Goal: Task Accomplishment & Management: Complete application form

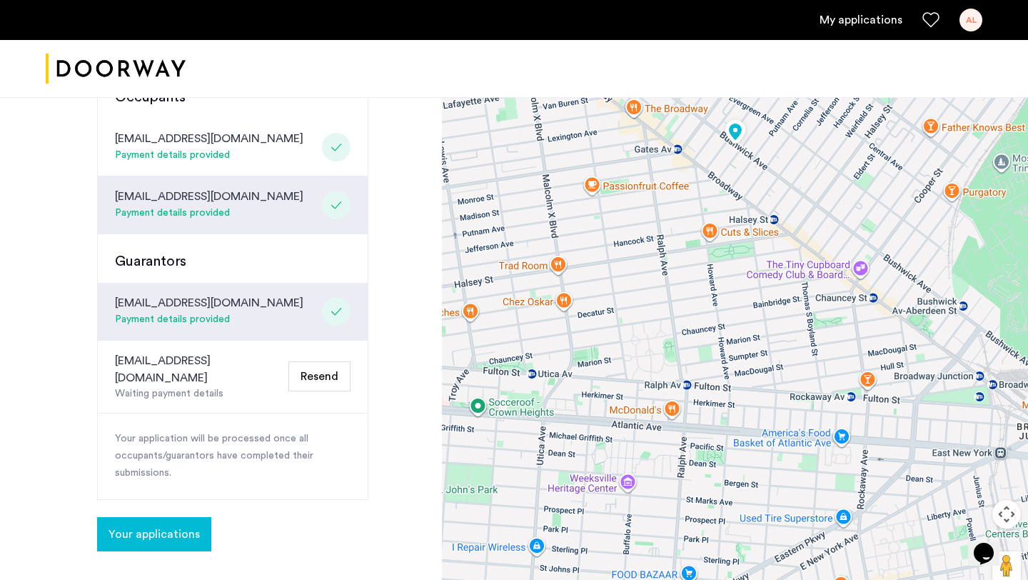
scroll to position [394, 0]
click at [311, 360] on button "Resend" at bounding box center [319, 375] width 62 height 30
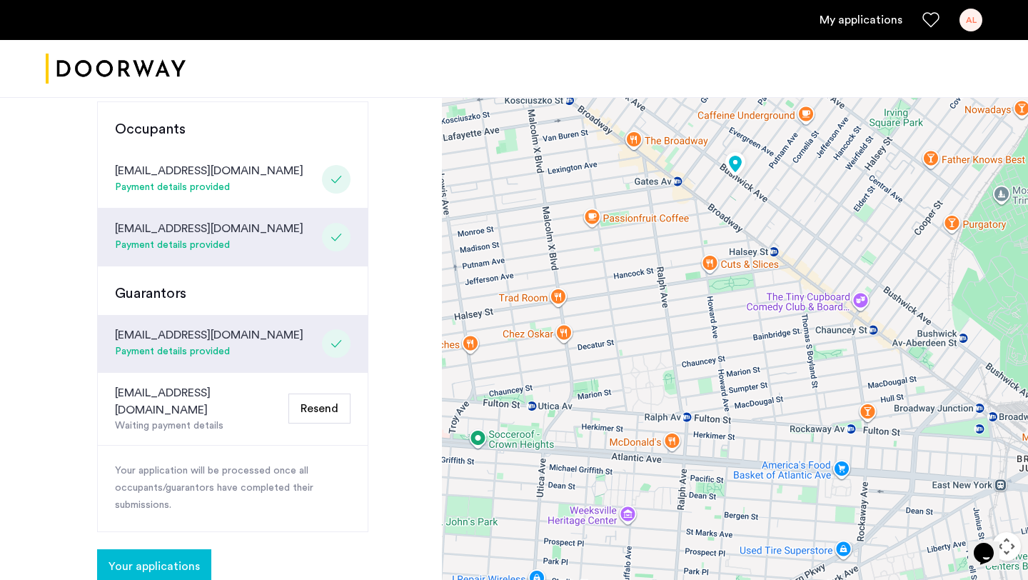
click at [312, 393] on button "Resend" at bounding box center [319, 408] width 62 height 30
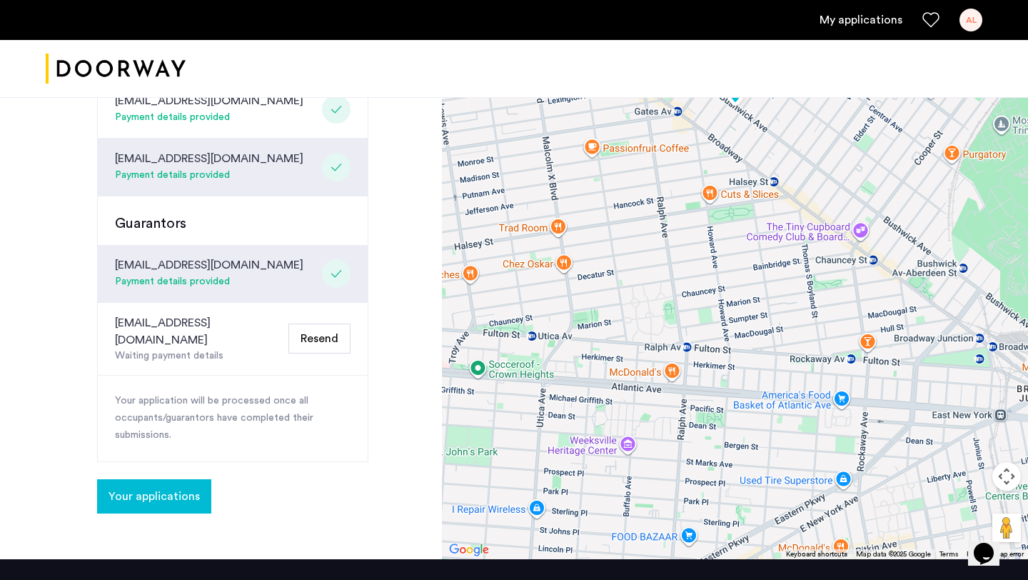
scroll to position [583, 0]
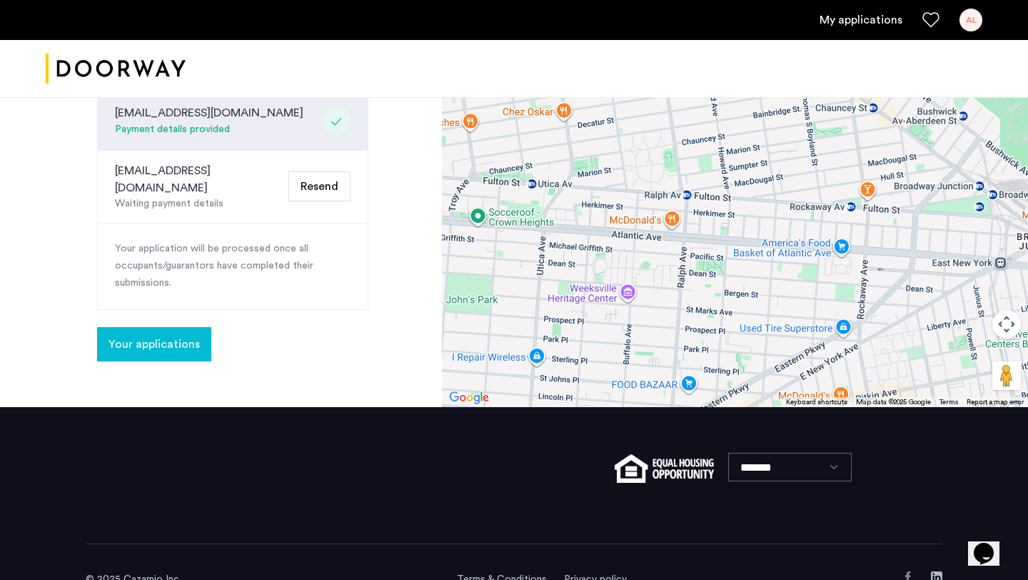
click at [321, 171] on button "Resend" at bounding box center [319, 186] width 62 height 30
